Goal: Information Seeking & Learning: Learn about a topic

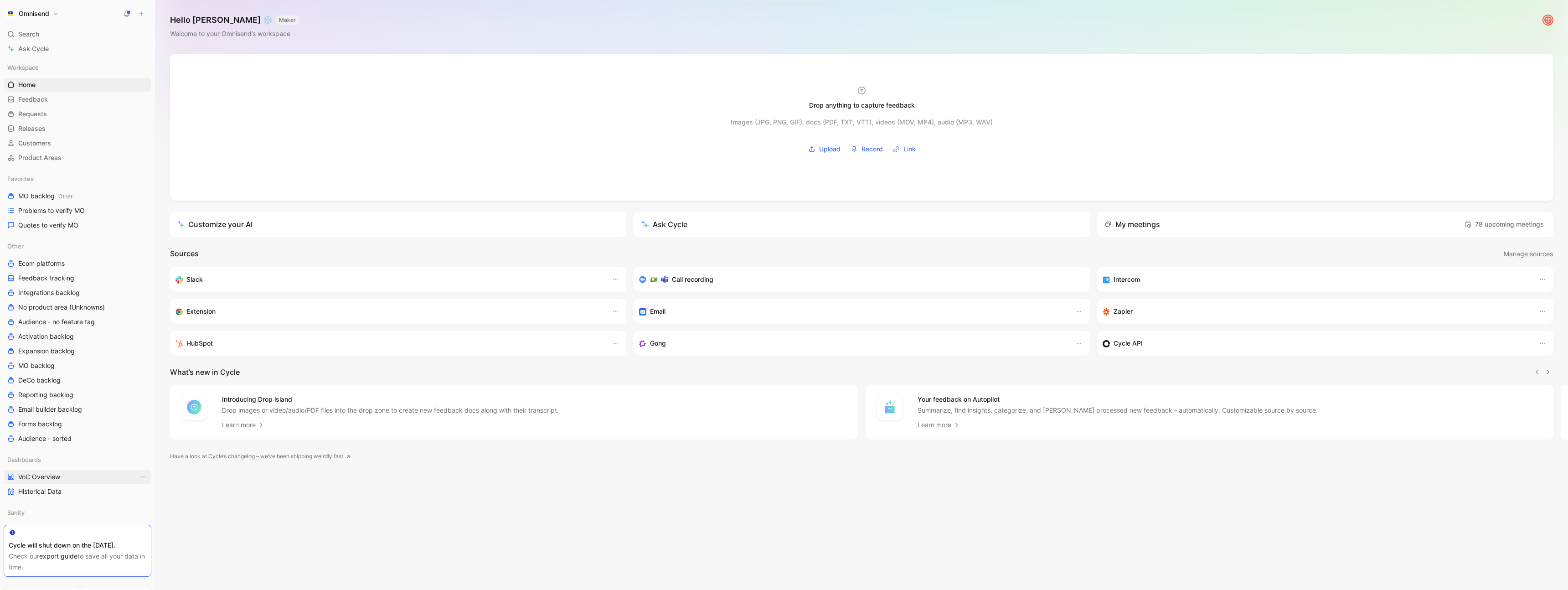
click at [58, 476] on span "VoC Overview" at bounding box center [39, 477] width 42 height 9
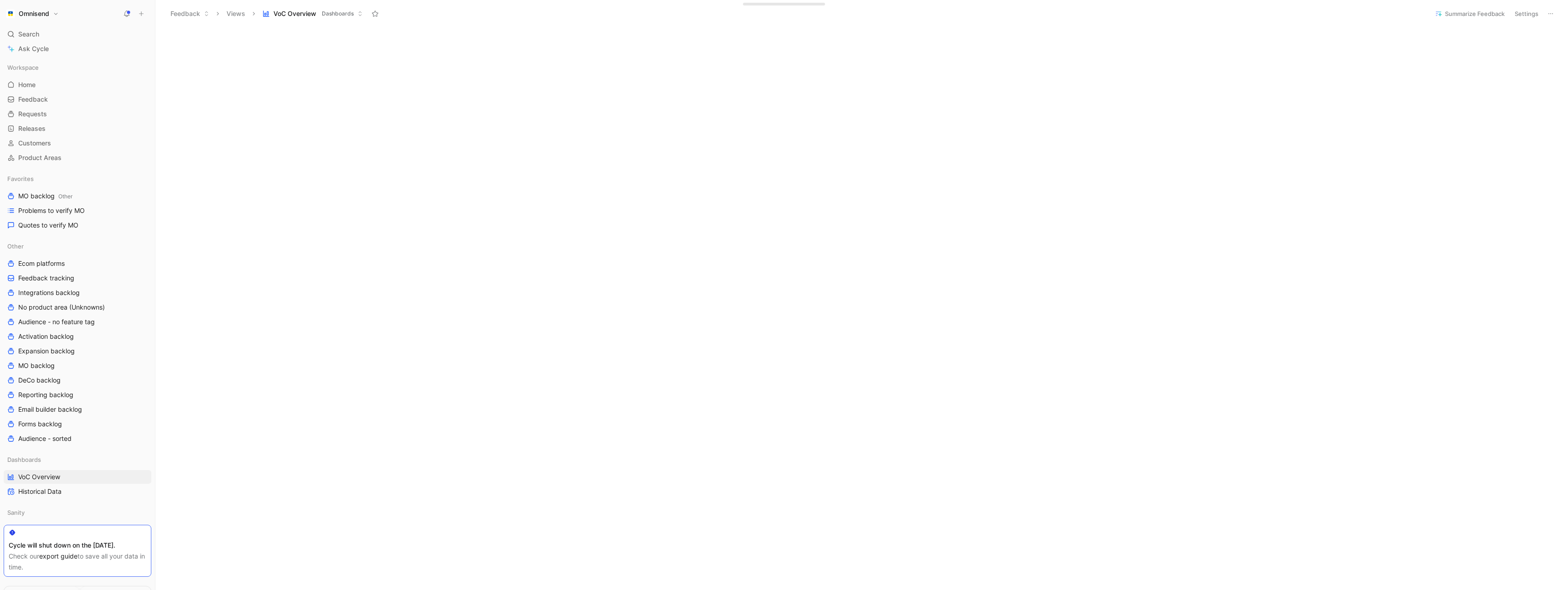
scroll to position [545, 0]
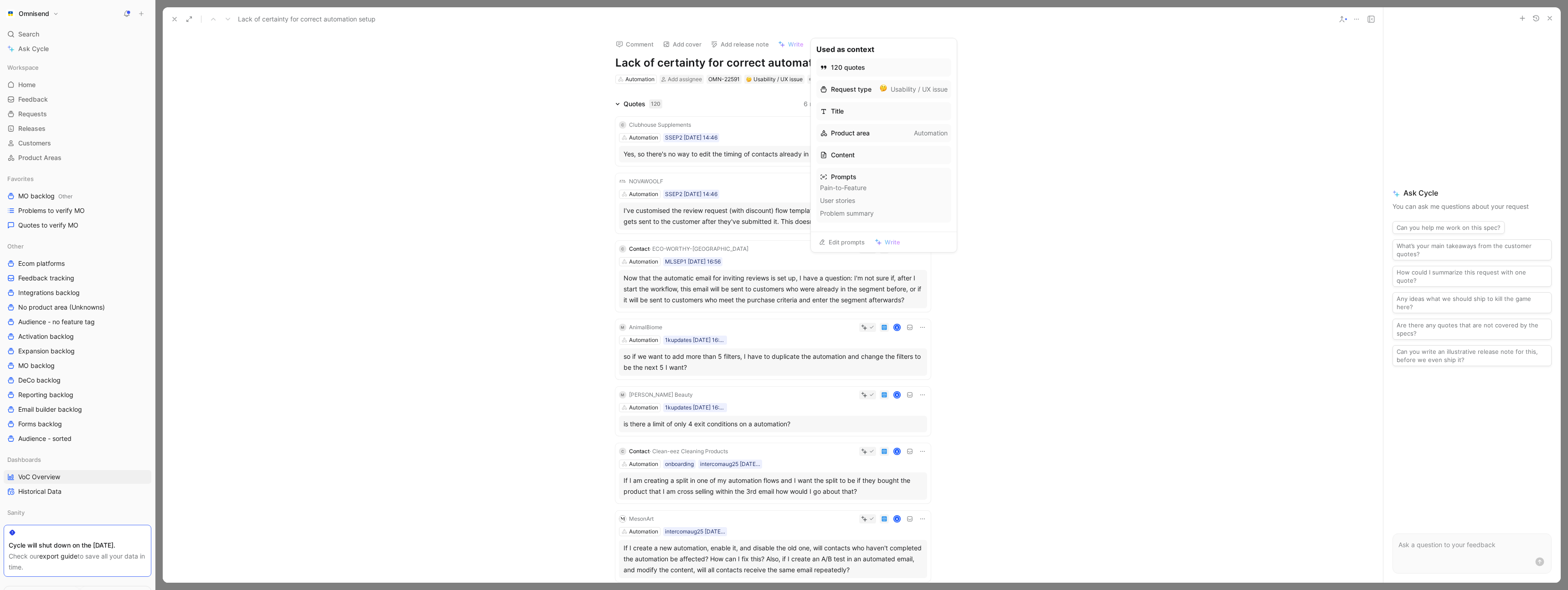
click at [836, 212] on li "Problem summary" at bounding box center [884, 214] width 128 height 11
click at [847, 200] on li "User stories" at bounding box center [884, 201] width 128 height 11
click at [843, 243] on link "Edit prompts" at bounding box center [841, 242] width 54 height 13
click at [788, 45] on span "Write" at bounding box center [795, 45] width 15 height 8
click at [862, 68] on div "120 quotes" at bounding box center [857, 67] width 34 height 11
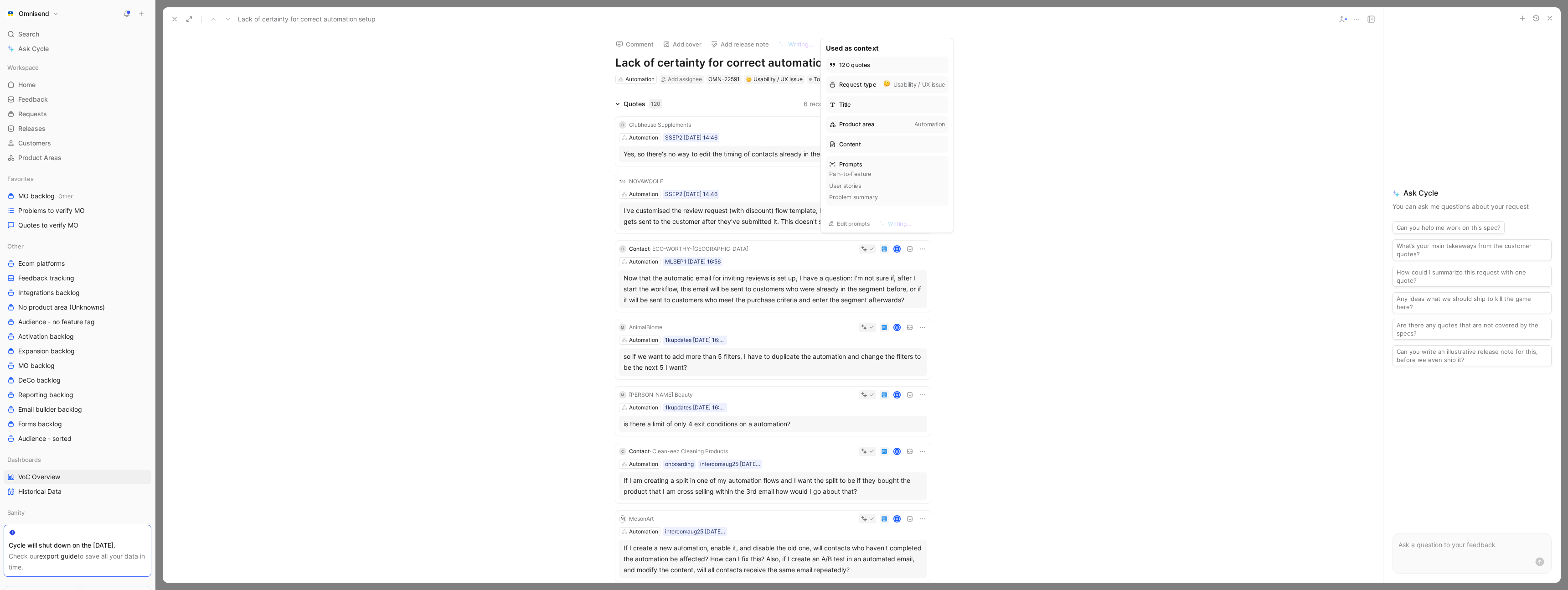
click at [1081, 182] on div "Quotes 120 6 recommended quotes C Clubhouse Supplements K Automation SSEP2 [DAT…" at bounding box center [773, 447] width 1220 height 697
click at [474, 130] on div "Quotes 120 6 recommended quotes C Clubhouse Supplements K Automation SSEP2 [DAT…" at bounding box center [773, 447] width 1220 height 697
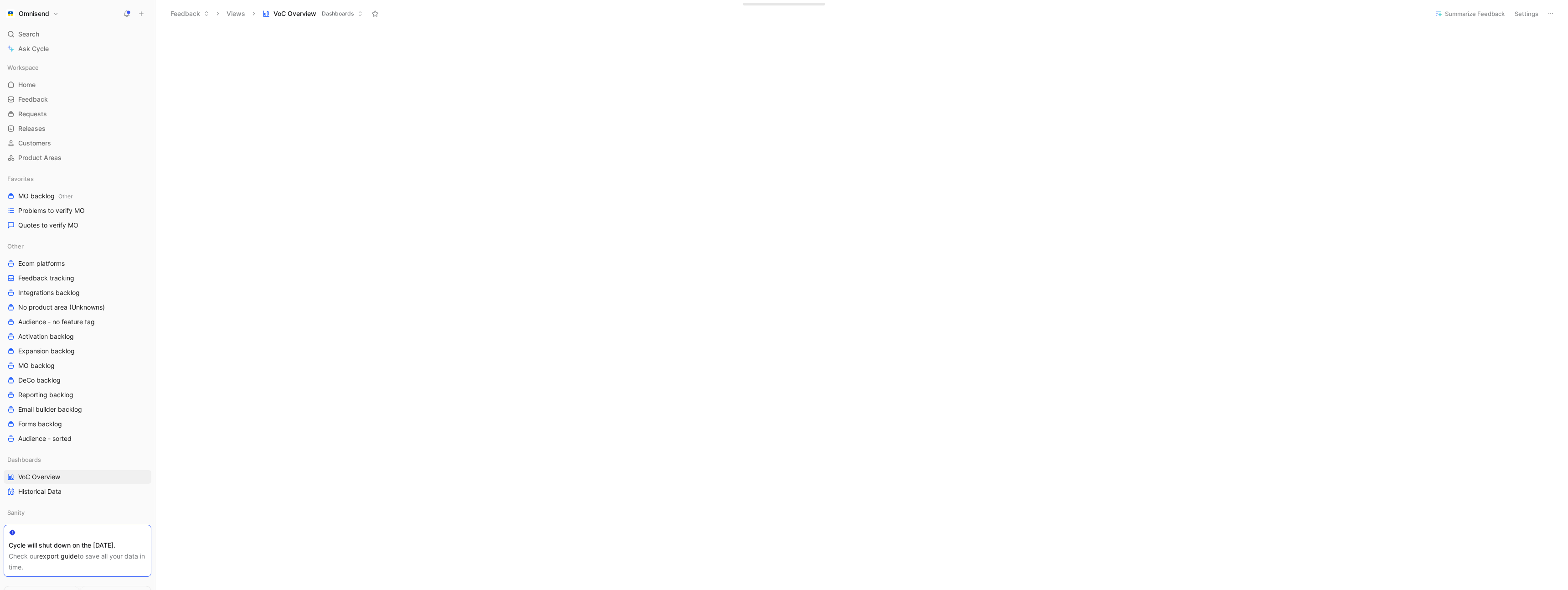
scroll to position [466, 0]
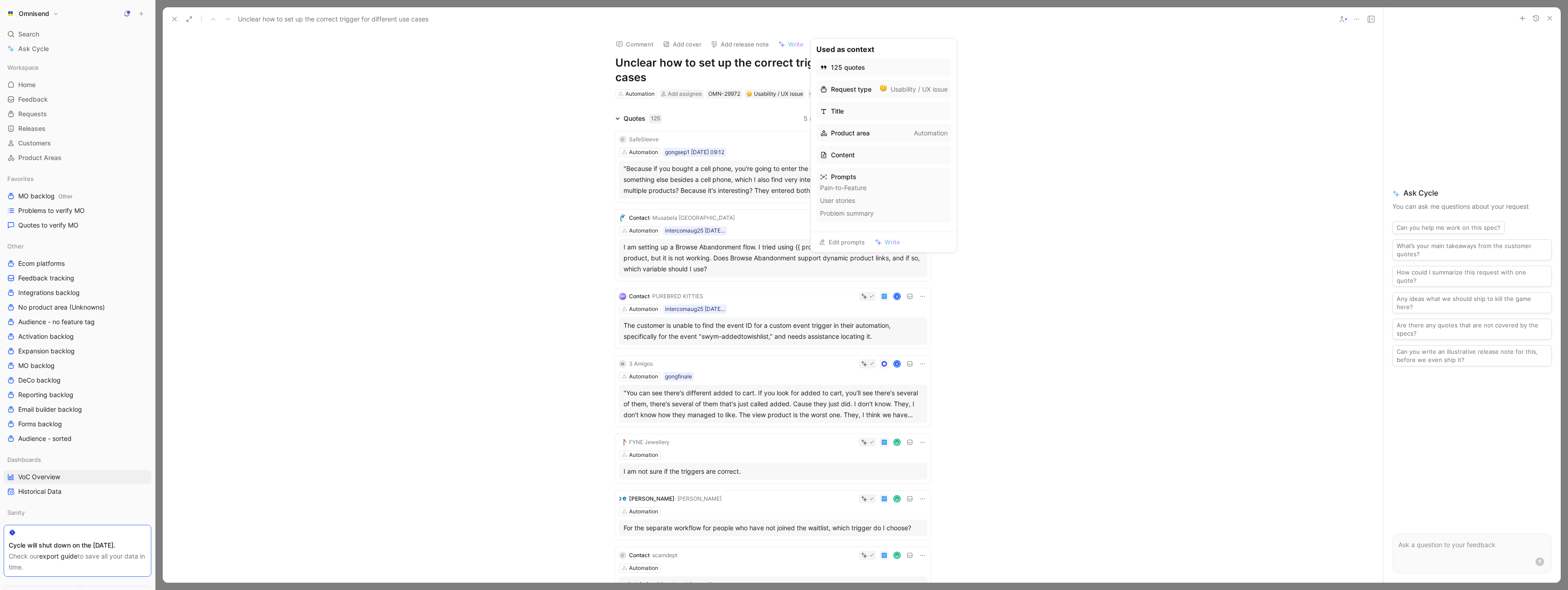
click at [887, 244] on span "Write" at bounding box center [892, 242] width 15 height 8
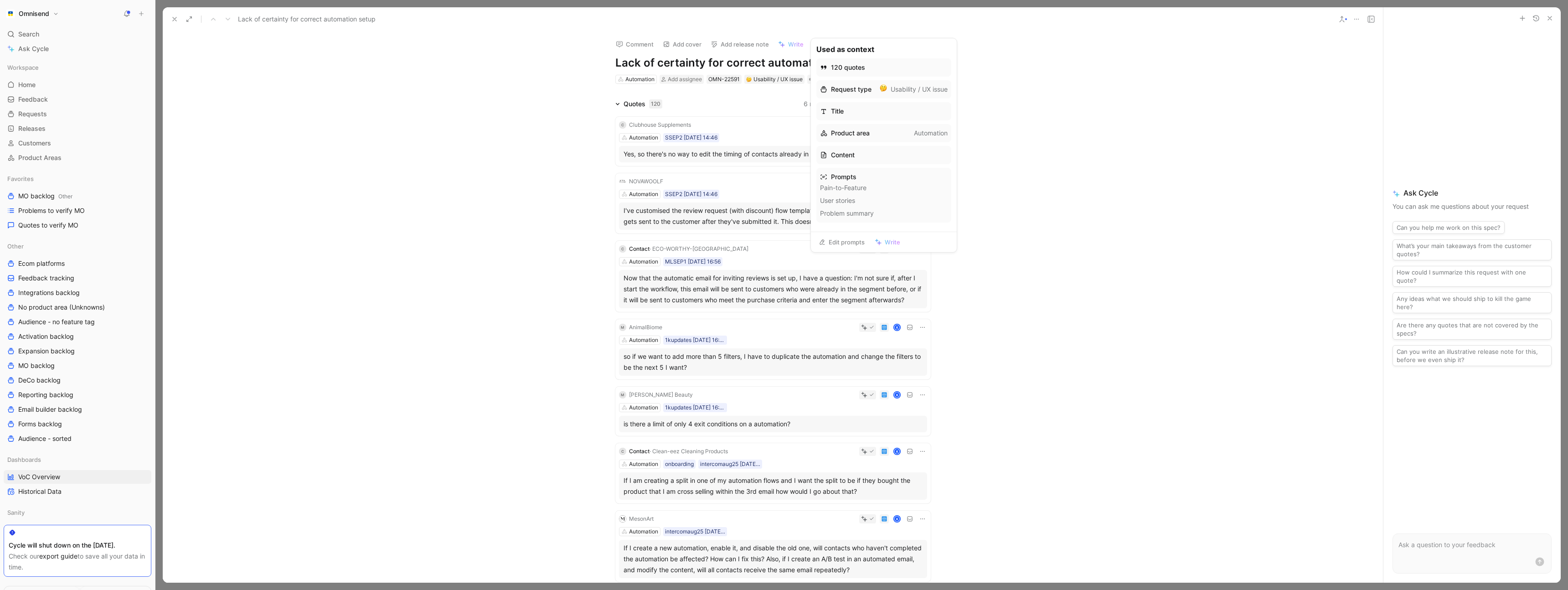
click at [856, 214] on li "Problem summary" at bounding box center [884, 214] width 128 height 11
click at [843, 241] on link "Edit prompts" at bounding box center [841, 242] width 54 height 13
click at [846, 214] on li "Problem summary" at bounding box center [884, 214] width 128 height 11
click at [891, 239] on span "Write" at bounding box center [892, 242] width 15 height 8
click at [45, 475] on span "VoC Overview" at bounding box center [39, 477] width 42 height 9
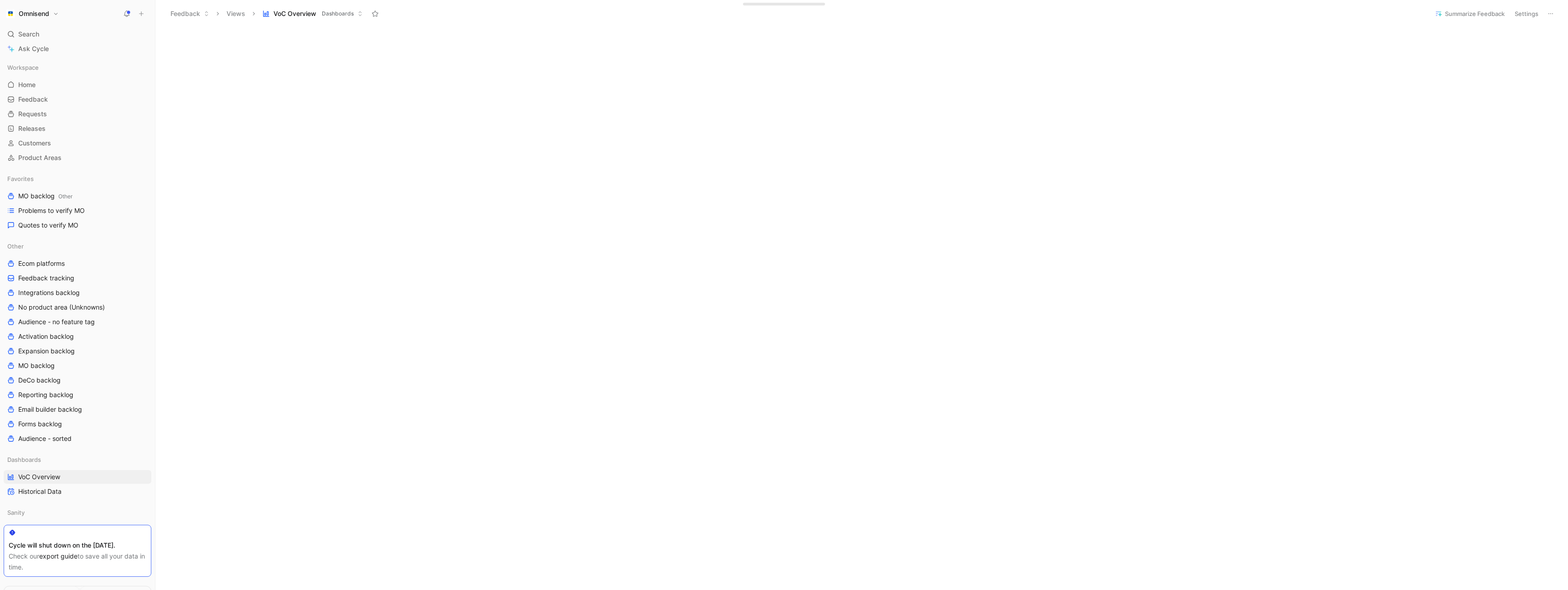
scroll to position [373, 0]
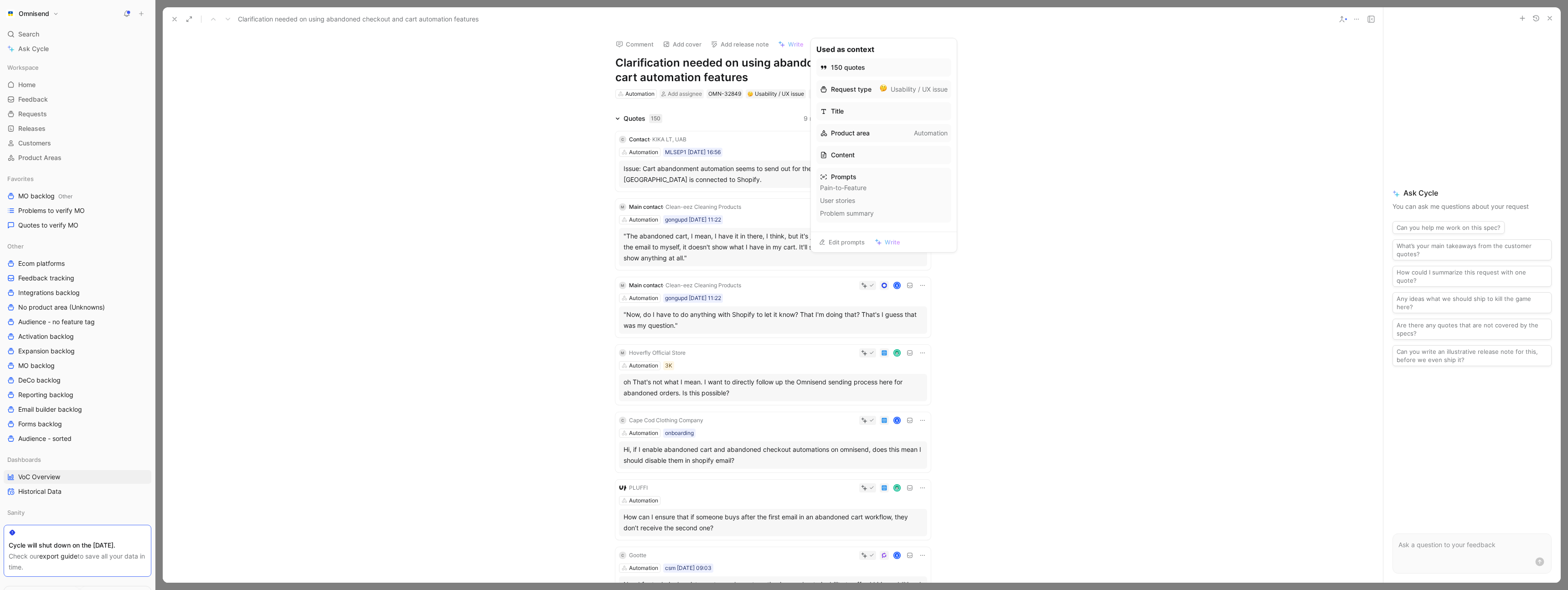
click at [795, 47] on span "Write" at bounding box center [795, 45] width 15 height 8
click at [1355, 22] on icon at bounding box center [1357, 19] width 7 height 7
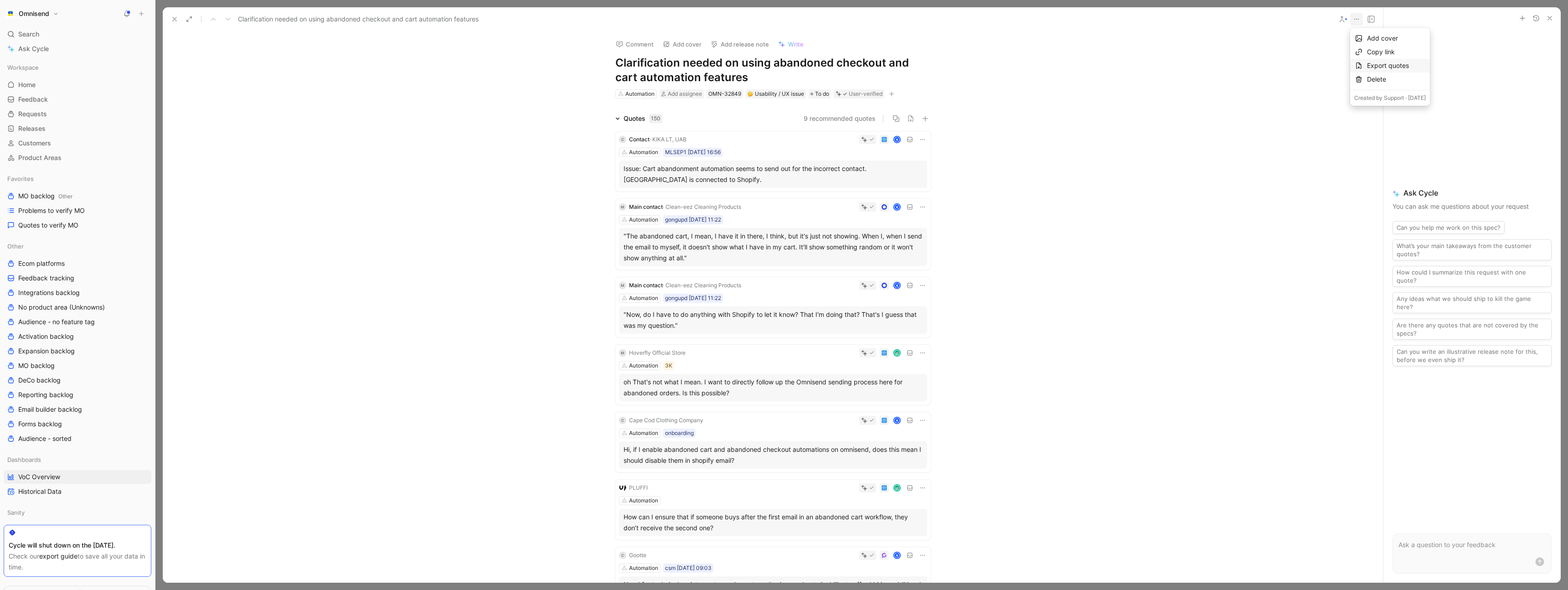
click at [1409, 68] on div "Export quotes" at bounding box center [1396, 66] width 59 height 11
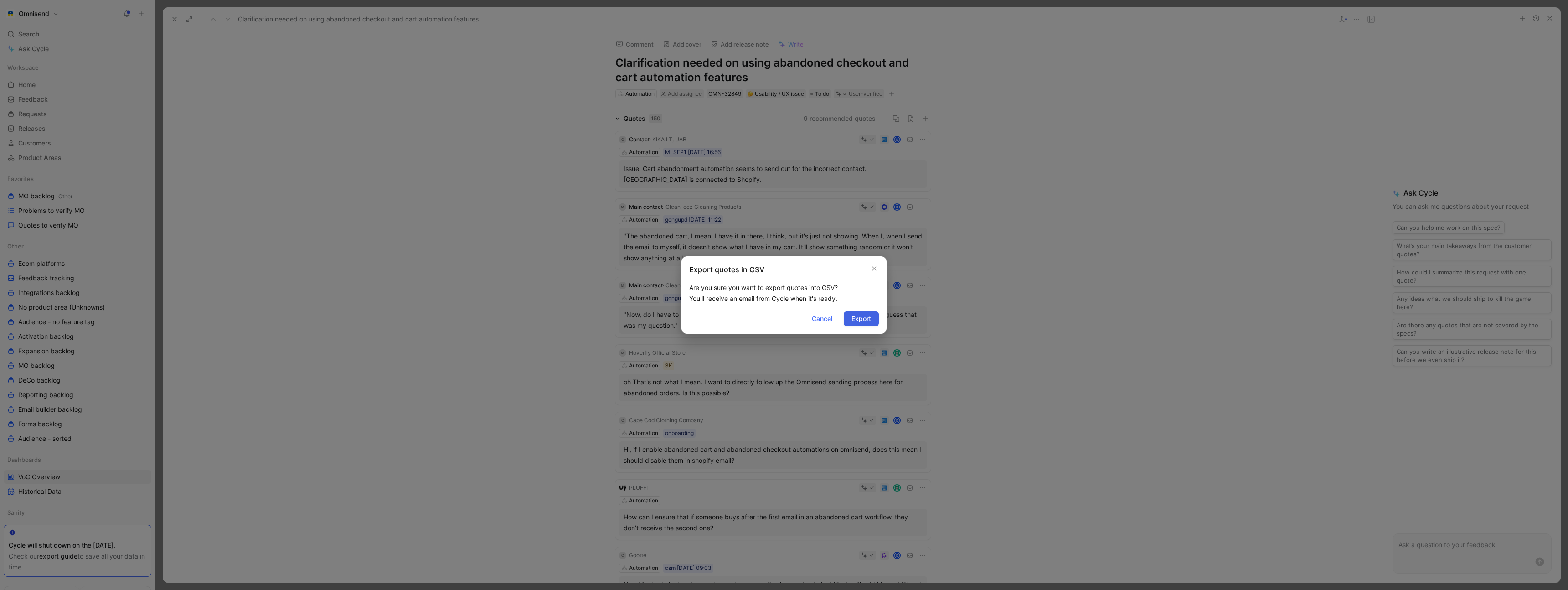
click at [865, 318] on span "Export" at bounding box center [862, 319] width 19 height 11
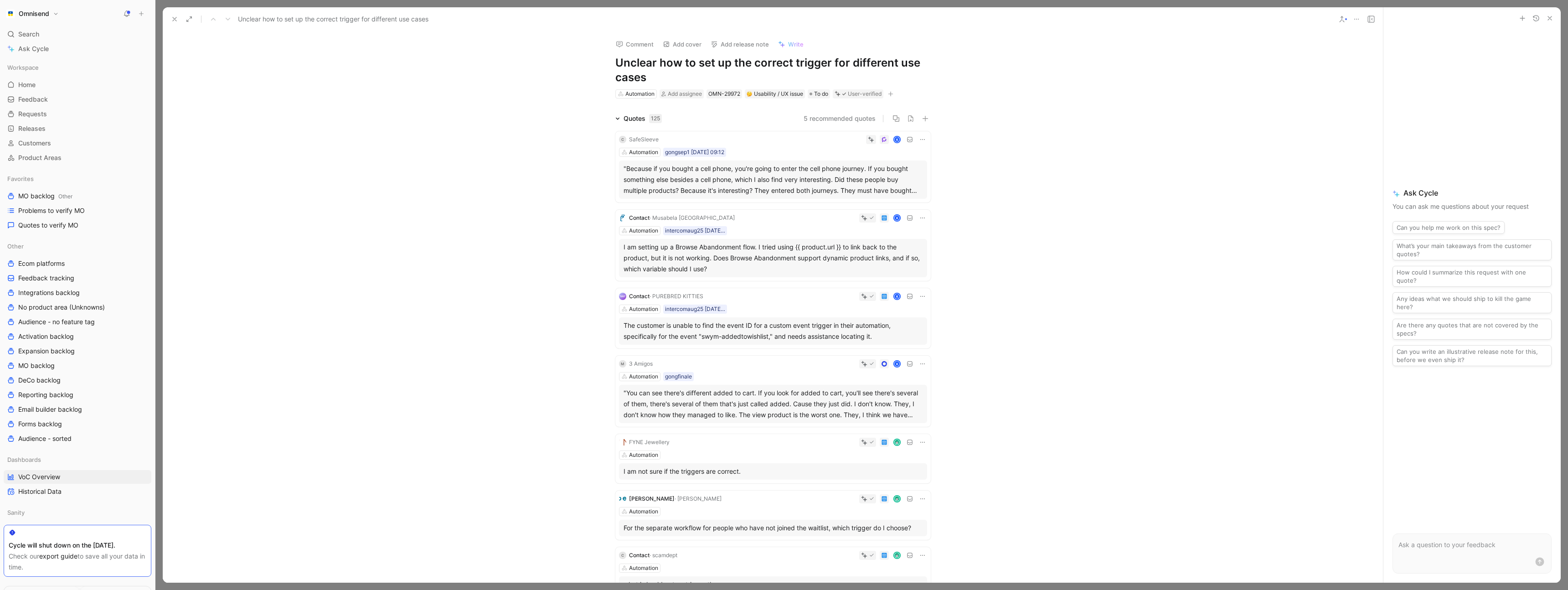
click at [1355, 19] on icon at bounding box center [1357, 19] width 7 height 7
click at [1389, 64] on div "Export quotes" at bounding box center [1396, 66] width 59 height 11
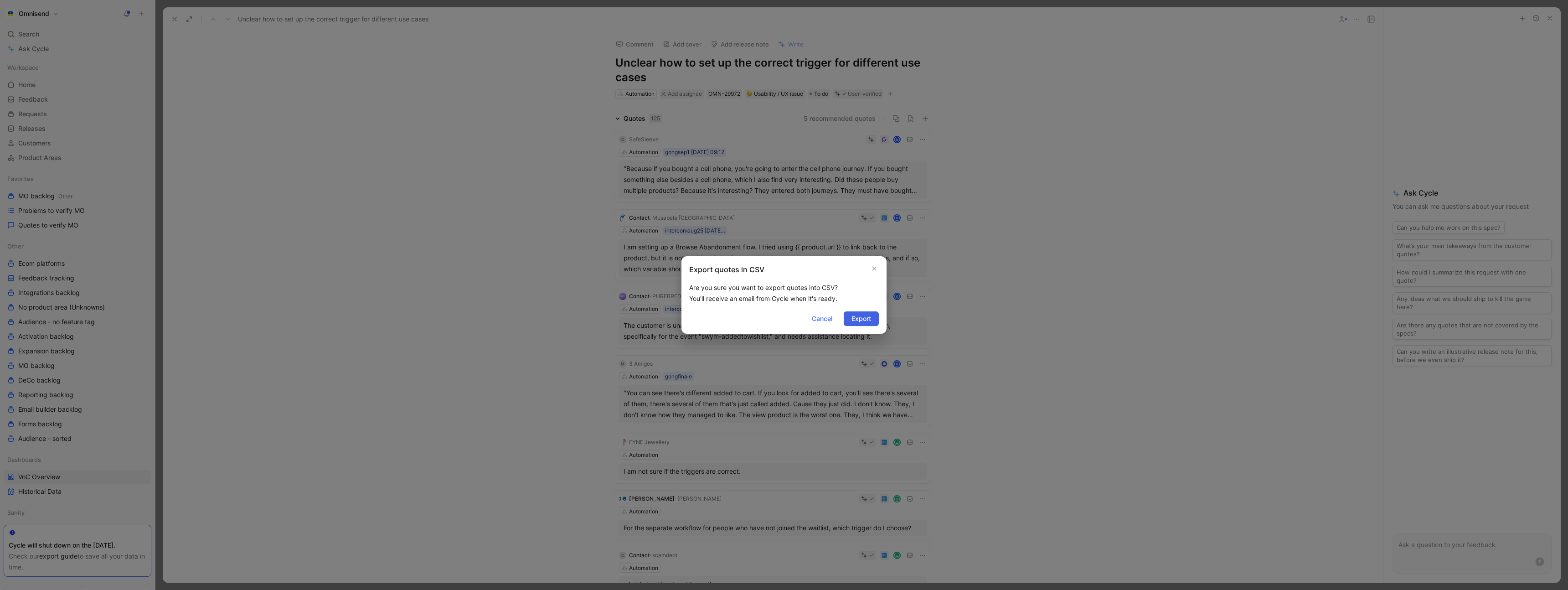
click at [866, 320] on span "Export" at bounding box center [862, 319] width 19 height 11
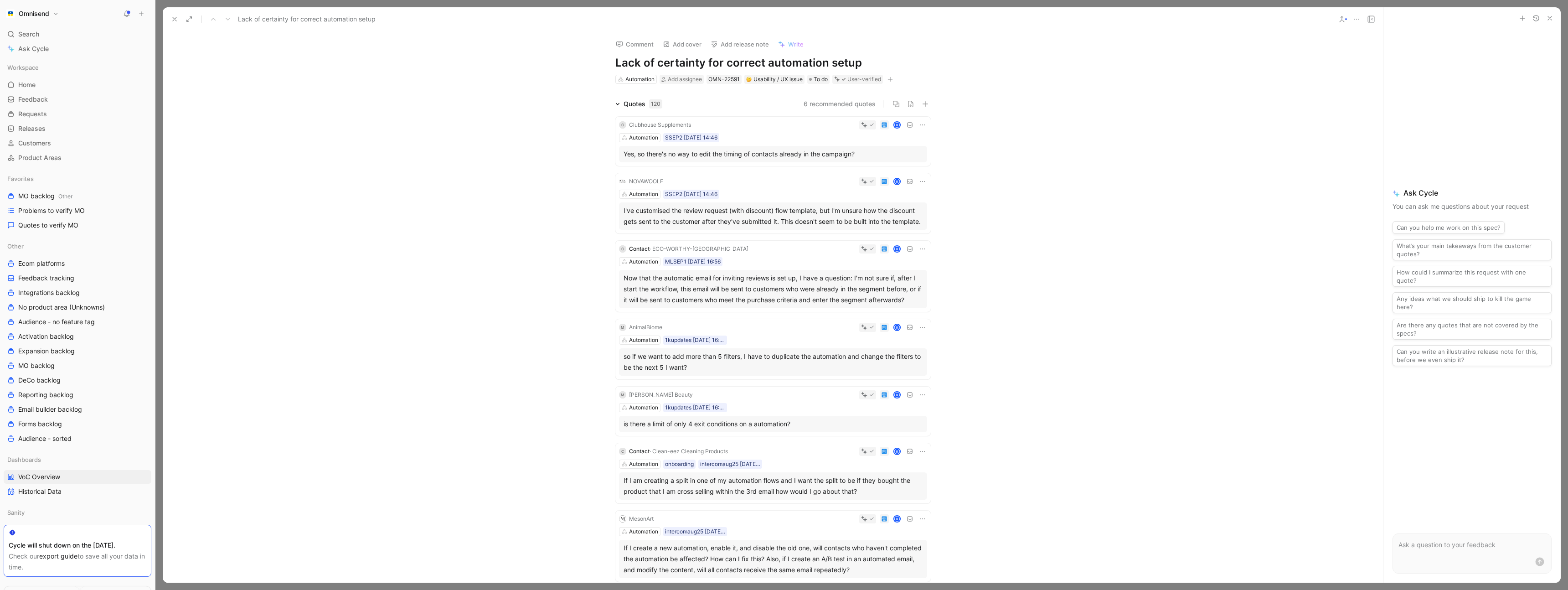
click at [1358, 19] on icon at bounding box center [1357, 19] width 7 height 7
click at [1388, 67] on div "Export quotes" at bounding box center [1396, 66] width 59 height 11
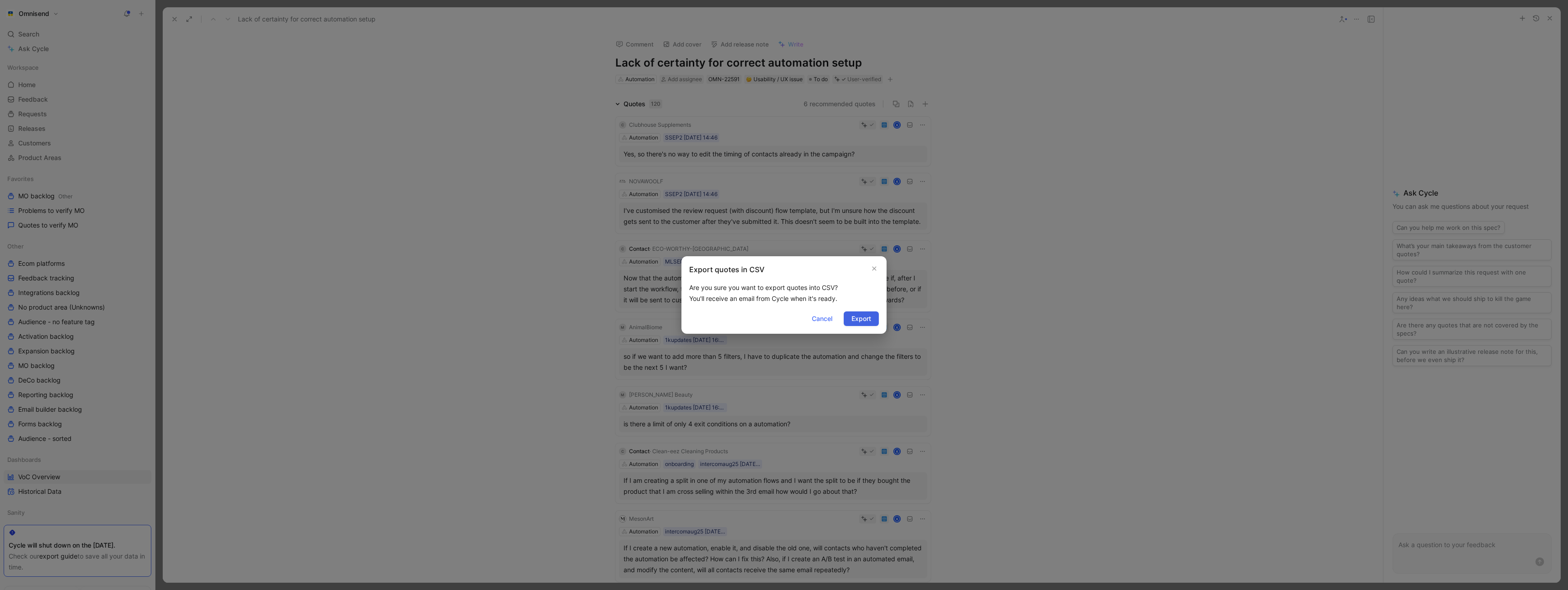
click at [864, 319] on span "Export" at bounding box center [862, 319] width 19 height 11
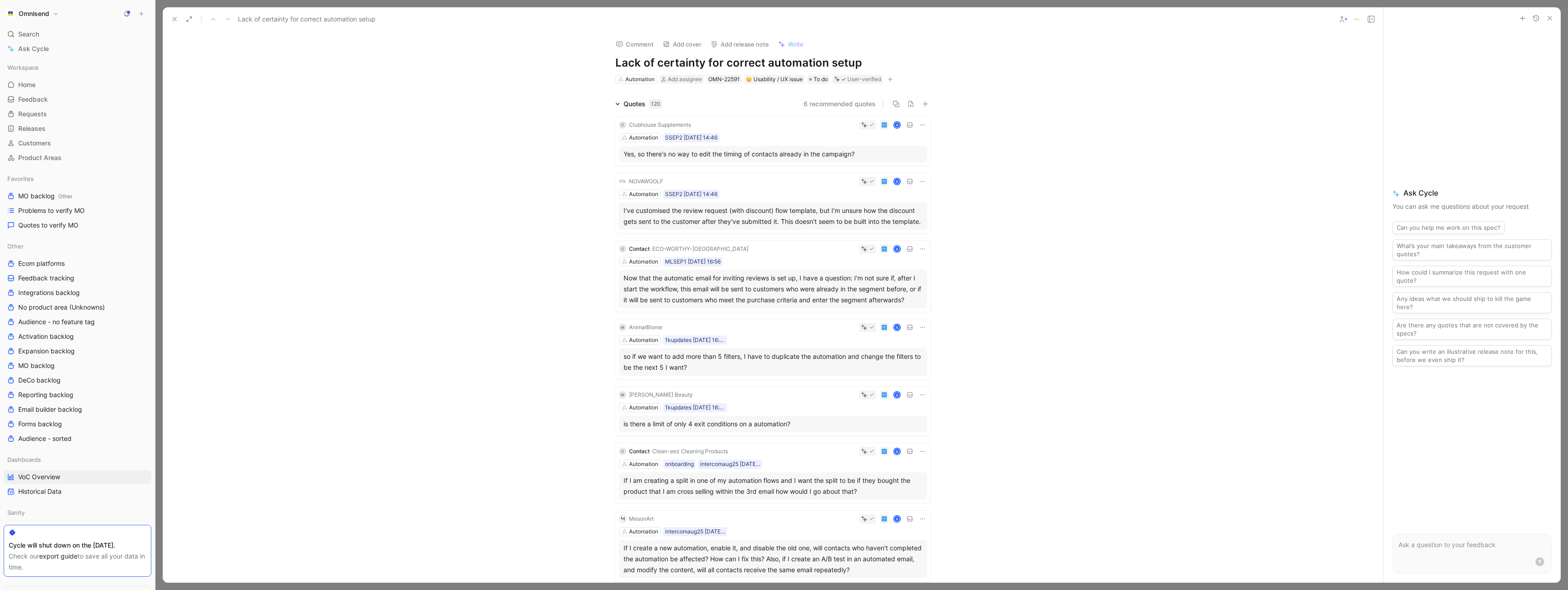
click at [750, 65] on h1 "Lack of certainty for correct automation setup" at bounding box center [773, 63] width 316 height 15
copy h1 "Lack of certainty for correct automation setup"
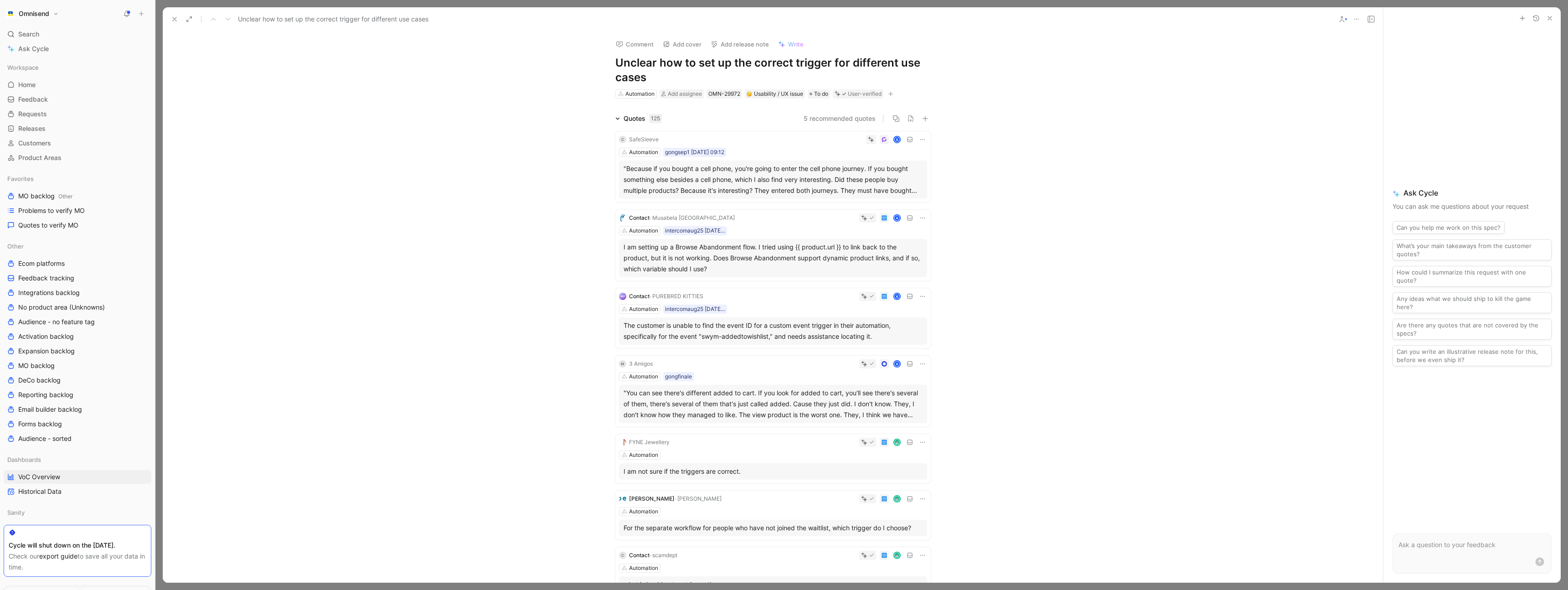
click at [634, 63] on h1 "Unclear how to set up the correct trigger for different use cases" at bounding box center [773, 70] width 316 height 29
copy h1 "Unclear how to set up the correct trigger for different use cases"
click at [557, 48] on div "Comment Add cover Add release note Write Unclear how to set up the correct trig…" at bounding box center [773, 307] width 1220 height 552
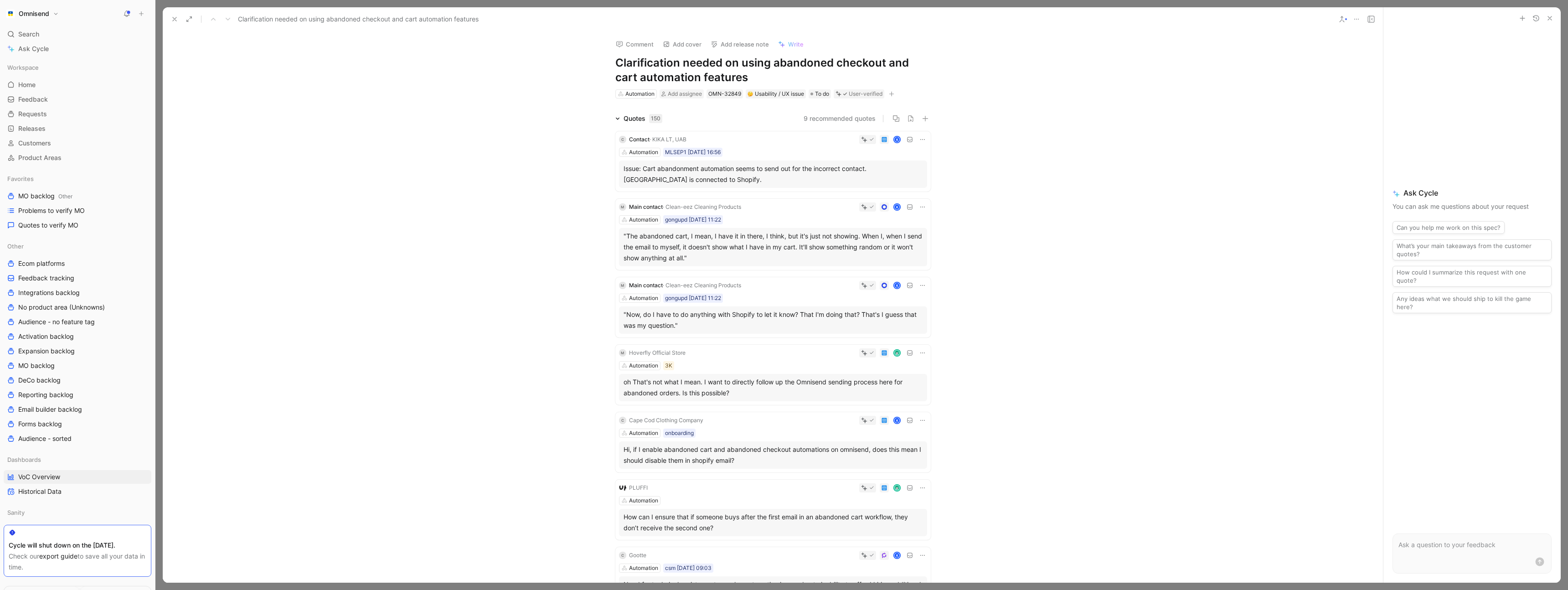
click at [741, 58] on h1 "Clarification needed on using abandoned checkout and cart automation features" at bounding box center [773, 70] width 316 height 29
copy h1 "Clarification needed on using abandoned checkout and cart automation features"
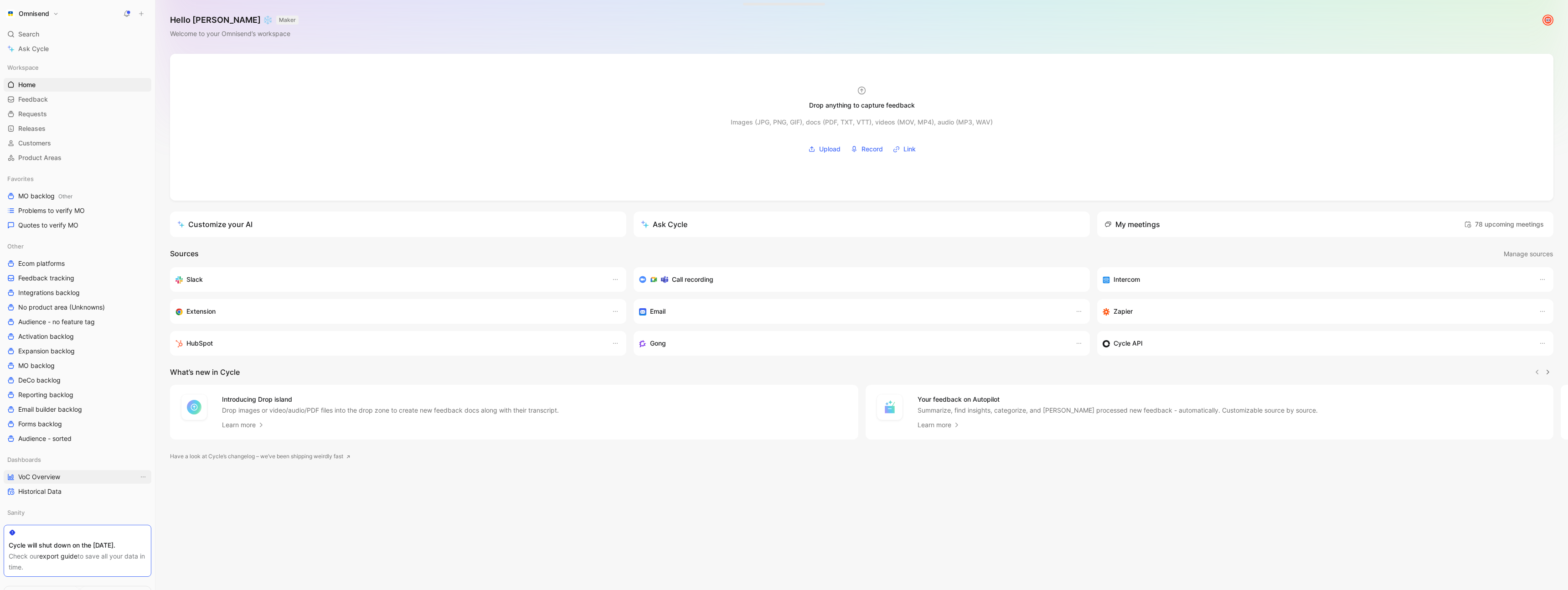
click at [47, 478] on span "VoC Overview" at bounding box center [39, 477] width 42 height 9
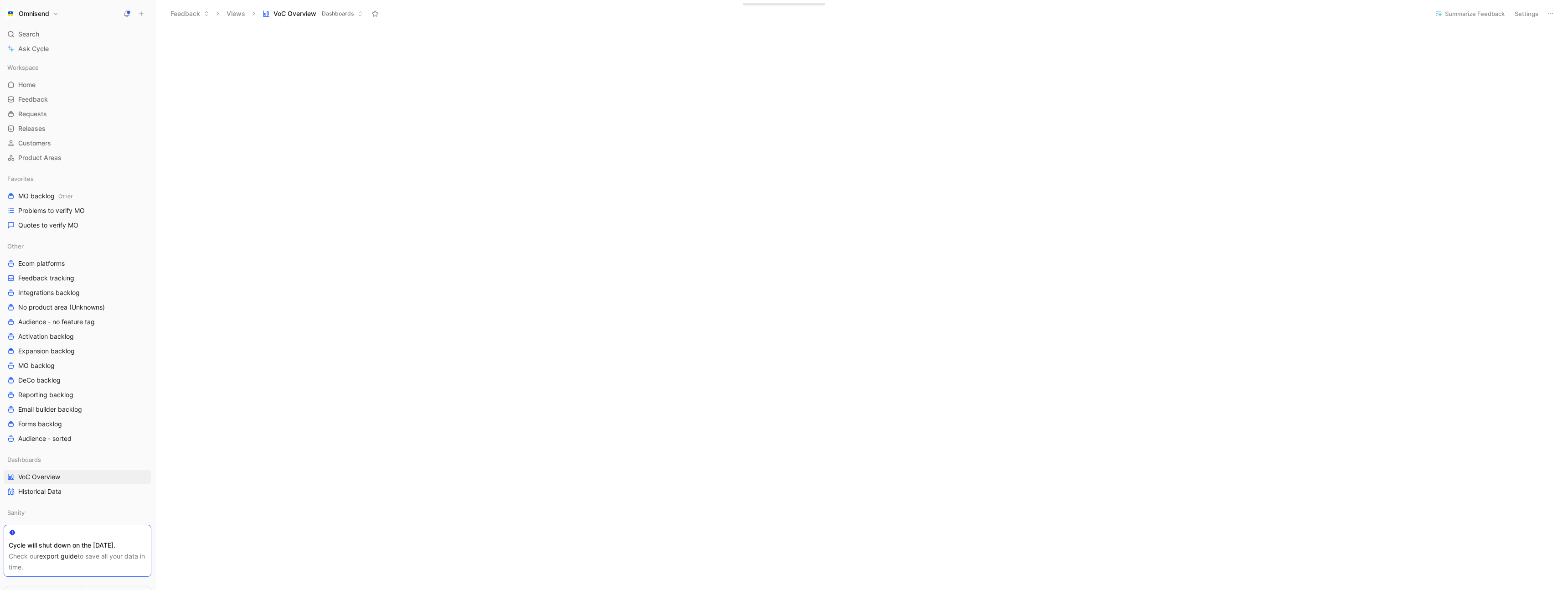
scroll to position [365, 0]
